Goal: Task Accomplishment & Management: Manage account settings

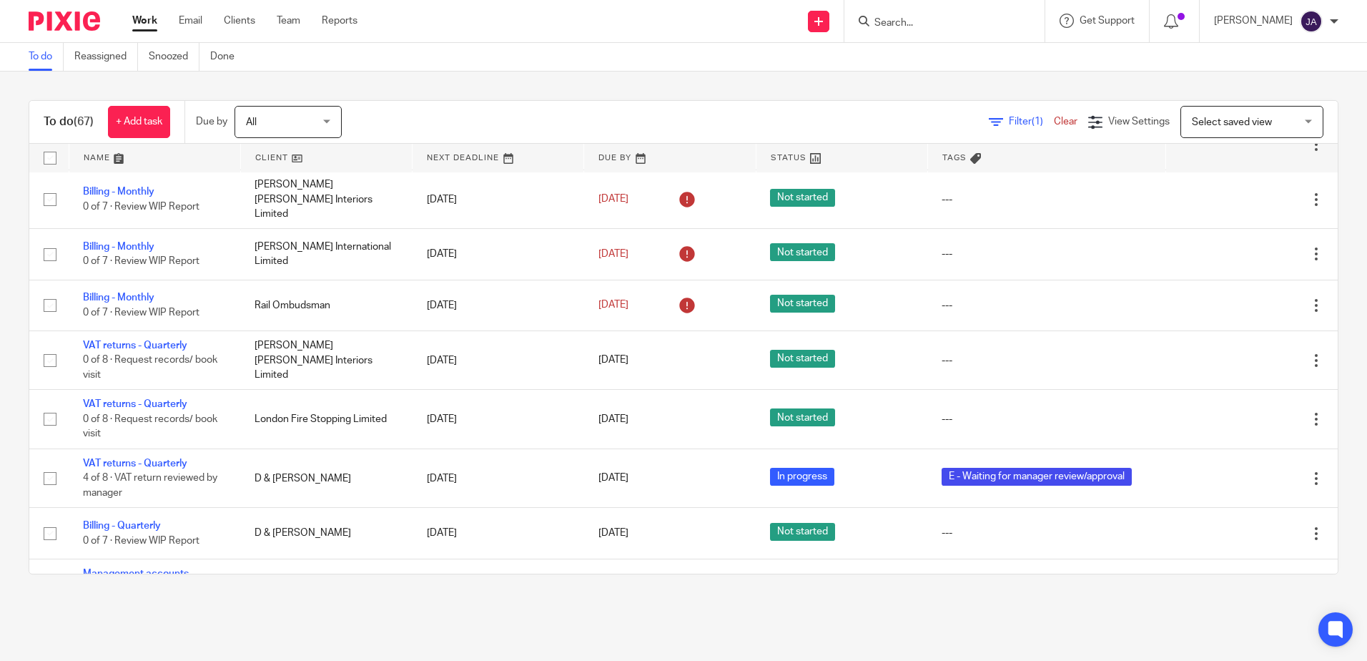
scroll to position [2717, 0]
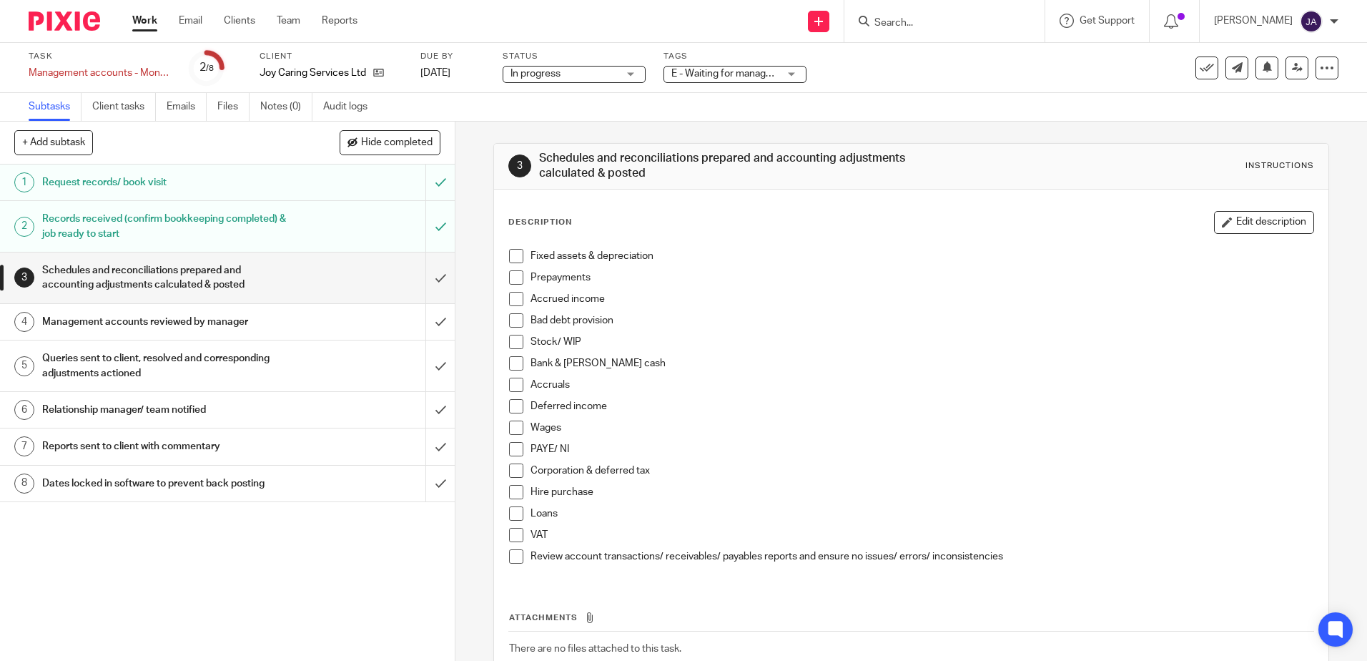
click at [753, 75] on span "E - Waiting for manager review/approval" at bounding box center [759, 74] width 176 height 10
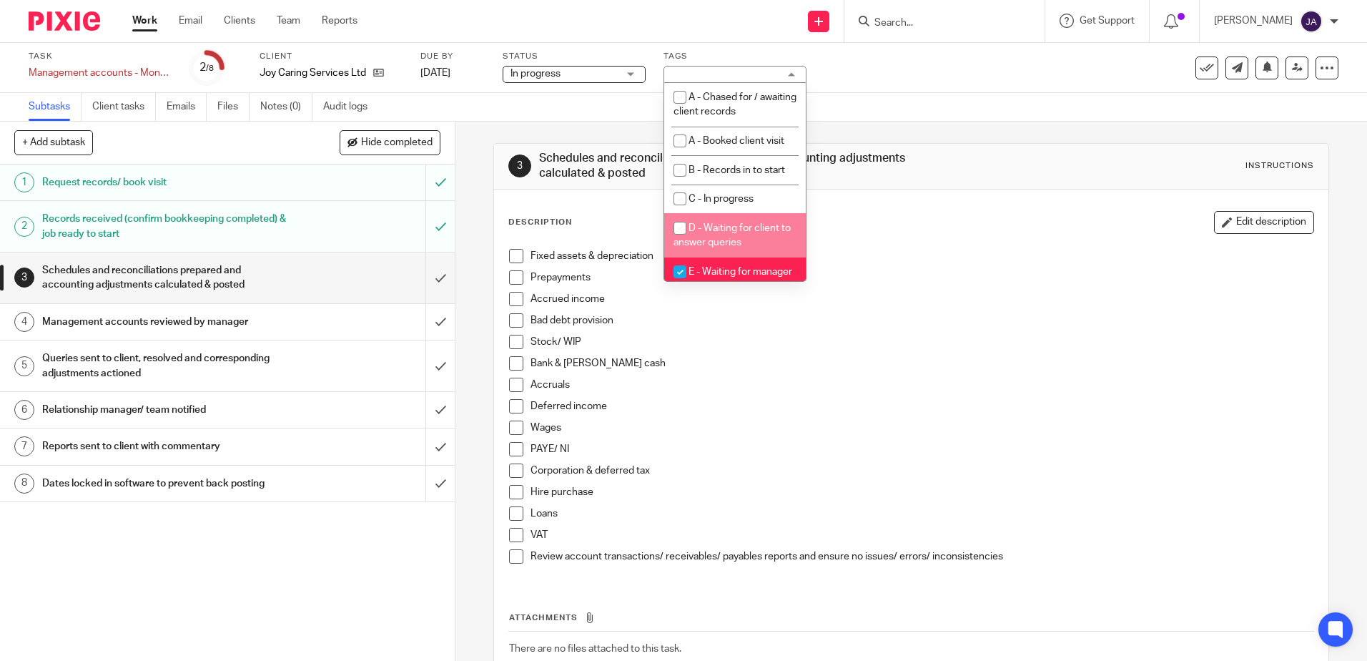
click at [714, 247] on li "D - Waiting for client to answer queries" at bounding box center [735, 235] width 142 height 44
checkbox input "true"
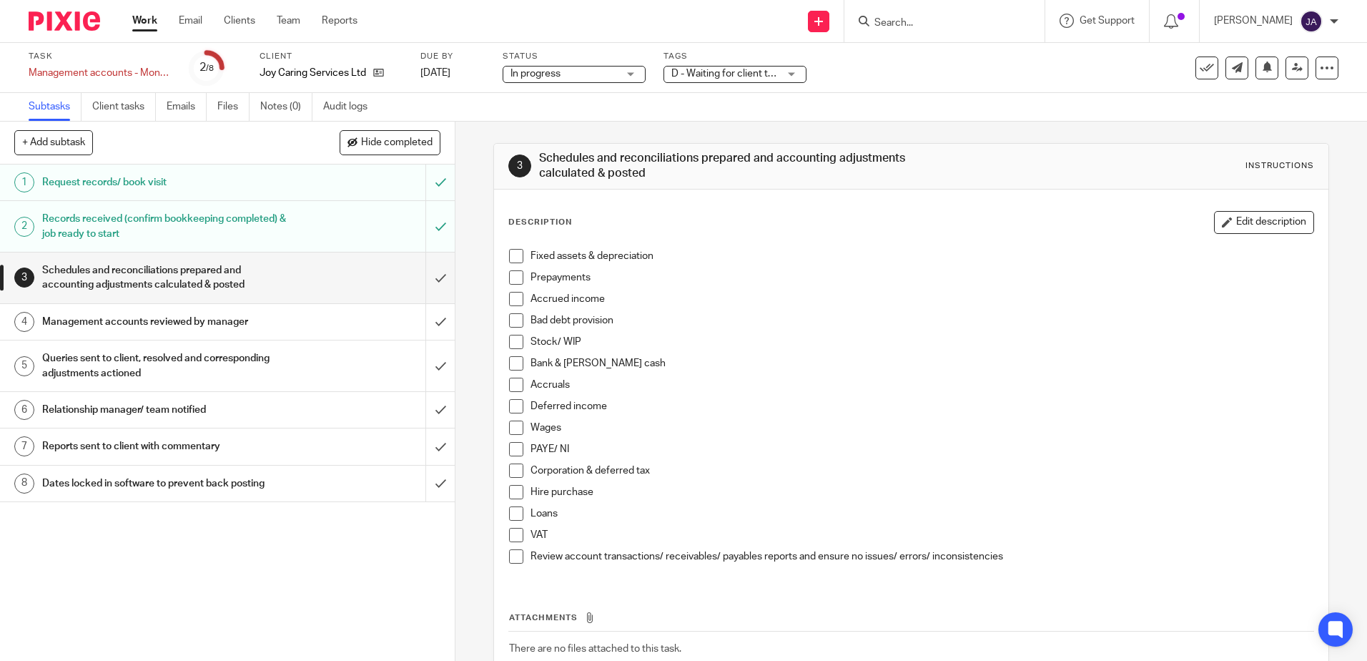
click at [724, 283] on p "Prepayments" at bounding box center [921, 277] width 782 height 14
click at [724, 76] on span "D - Waiting for client to answer queries + 1" at bounding box center [765, 74] width 188 height 10
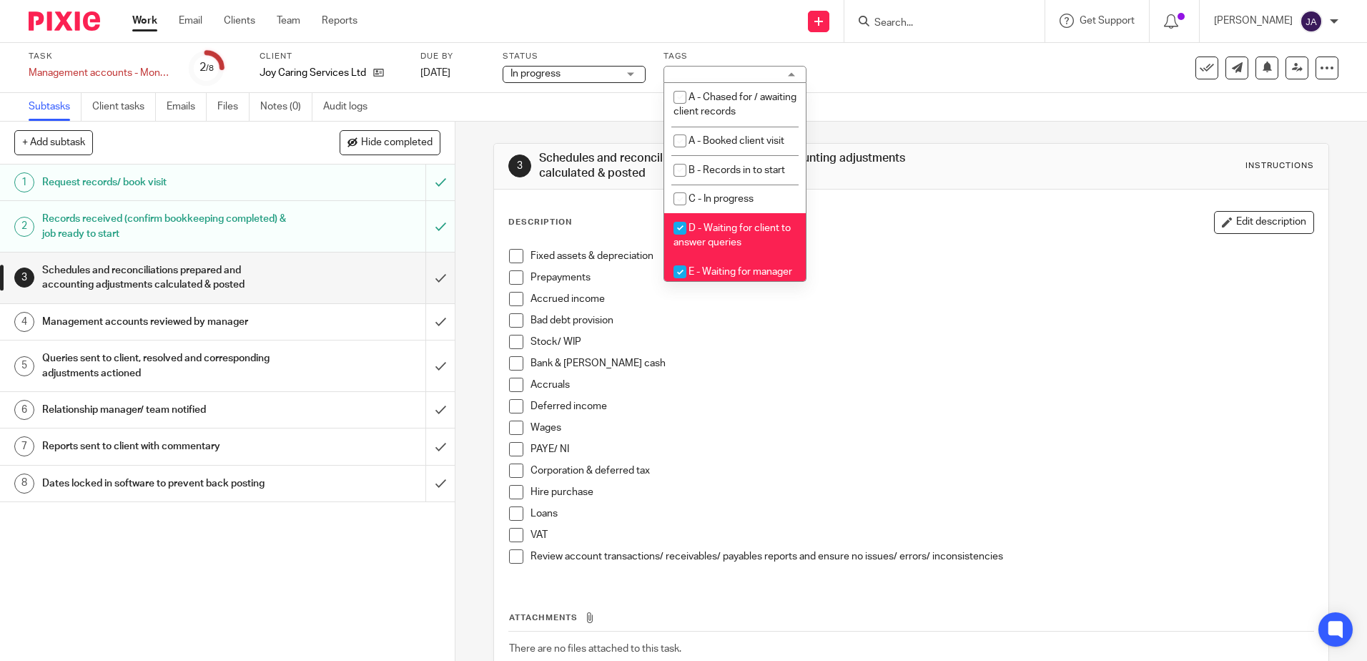
click at [702, 280] on li "E - Waiting for manager review/approval" at bounding box center [735, 279] width 142 height 44
checkbox input "false"
click at [1055, 137] on div "3 Schedules and reconciliations prepared and accounting adjustments calculated …" at bounding box center [910, 438] width 835 height 633
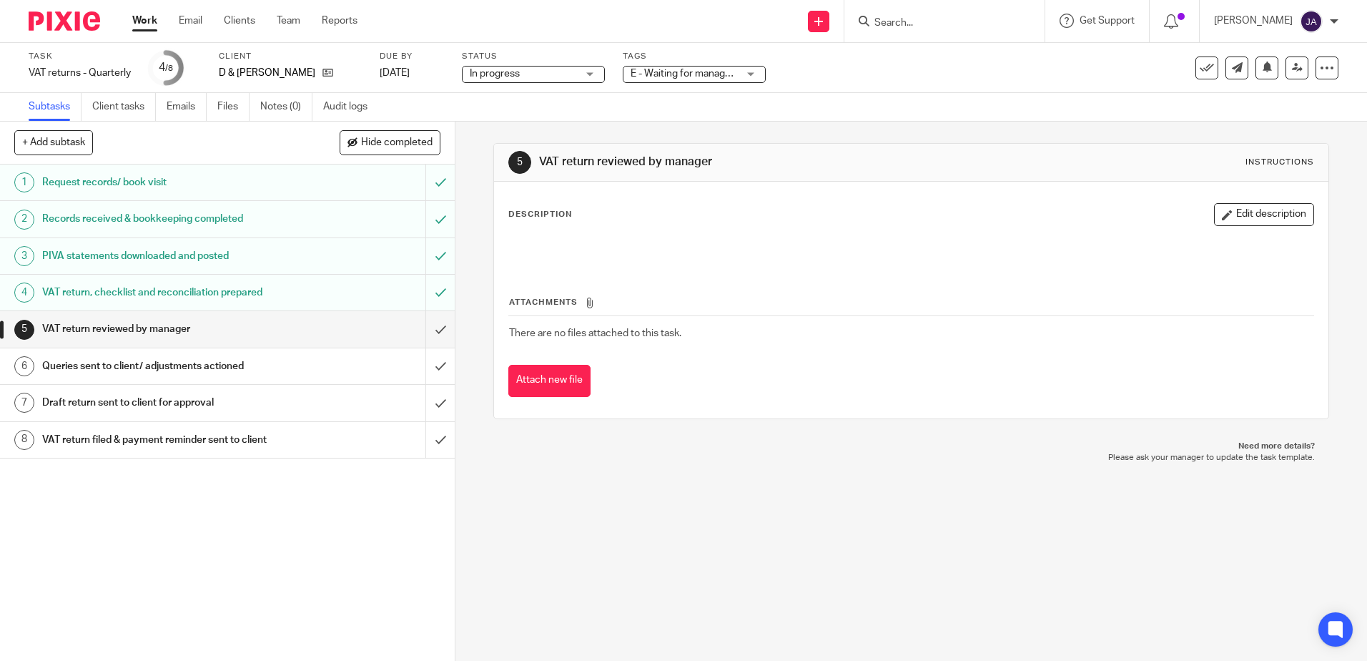
click at [677, 78] on span "E - Waiting for manager review/approval" at bounding box center [719, 74] width 176 height 10
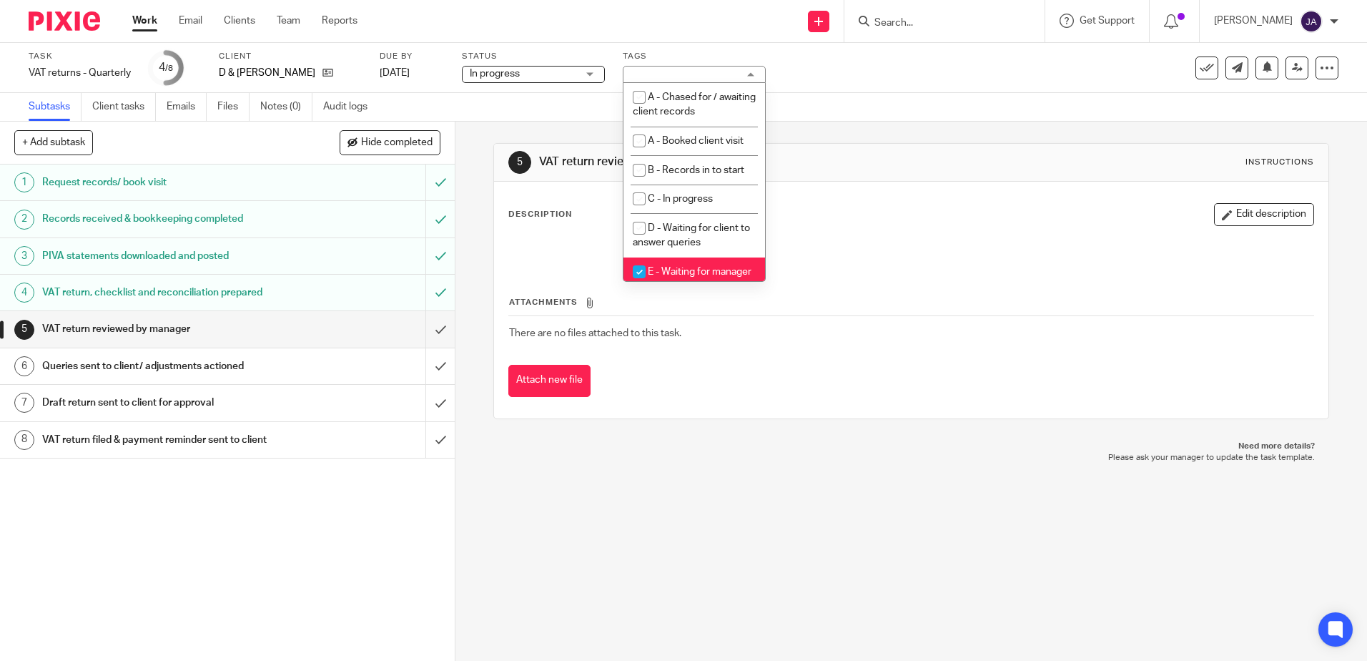
click at [676, 271] on span "E - Waiting for manager review/approval" at bounding box center [692, 279] width 119 height 25
checkbox input "false"
click at [683, 243] on span "D - Waiting for client to answer queries" at bounding box center [691, 235] width 117 height 25
checkbox input "true"
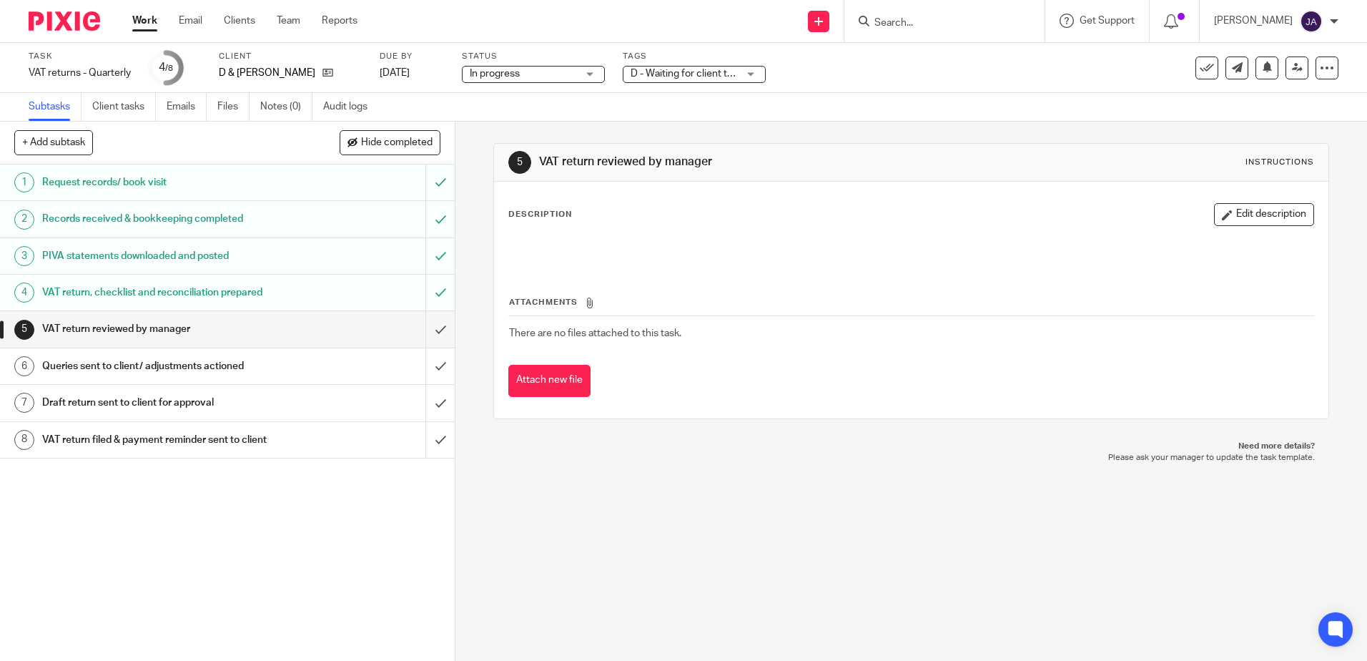
click at [974, 126] on div "5 VAT return reviewed by manager Instructions Description Edit description Atta…" at bounding box center [910, 281] width 835 height 319
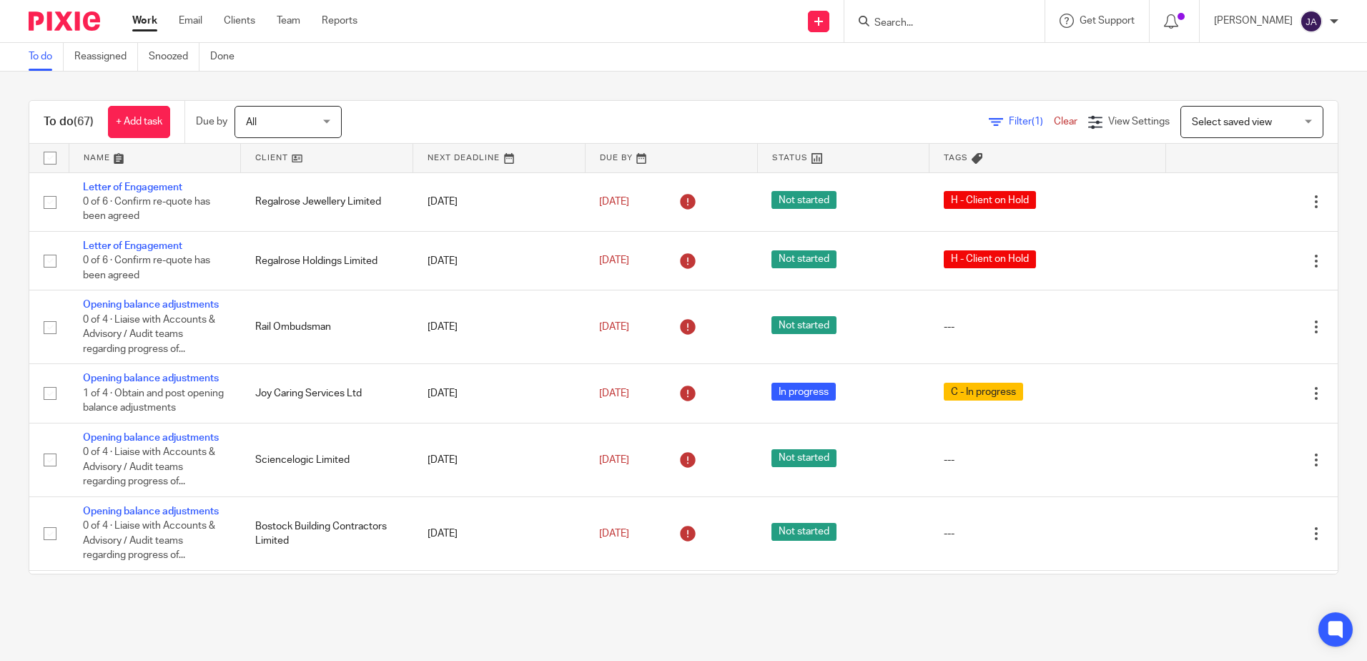
click at [929, 6] on div at bounding box center [944, 21] width 200 height 42
click at [929, 17] on input "Search" at bounding box center [937, 23] width 129 height 13
type input "zoe"
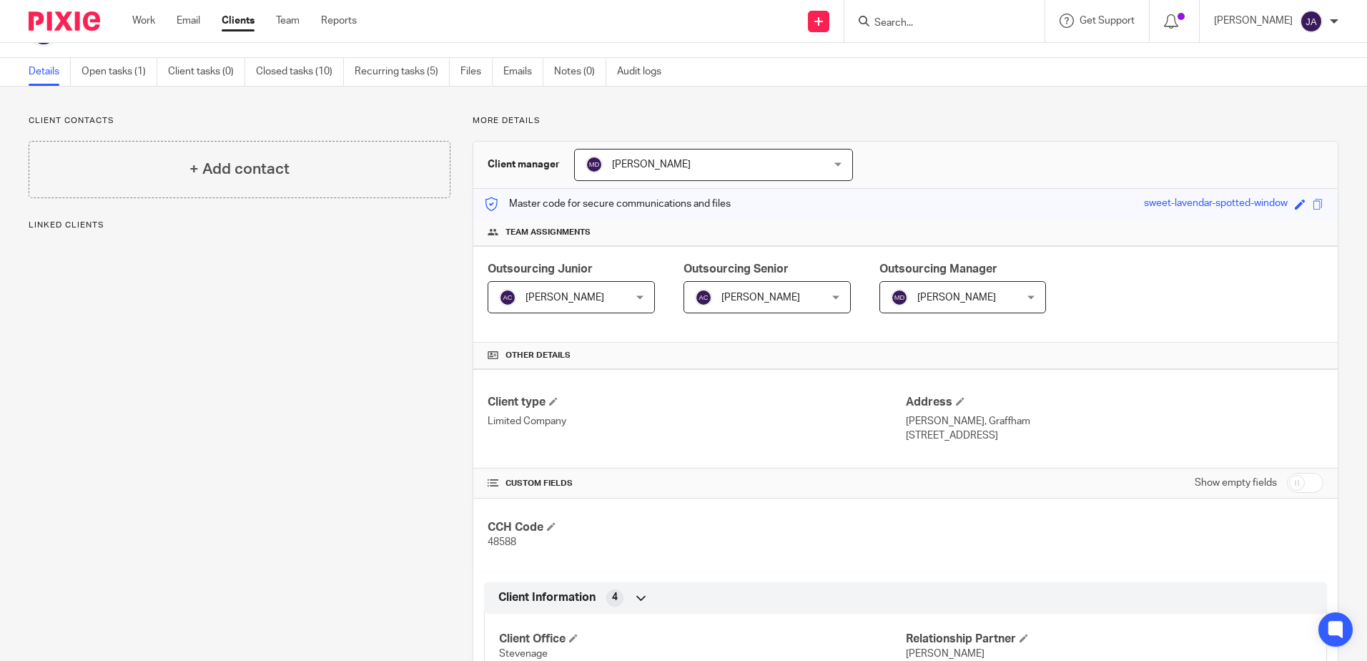
scroll to position [71, 0]
